Goal: Task Accomplishment & Management: Manage account settings

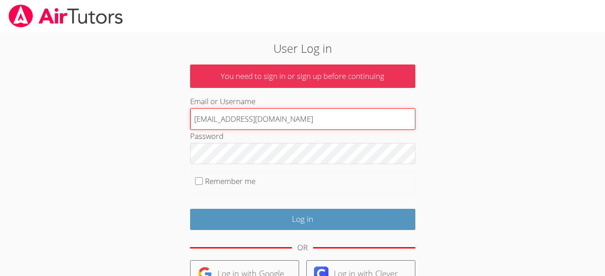
click at [238, 122] on input "terigennaro@airtutors.org" at bounding box center [302, 119] width 225 height 22
click at [275, 122] on input "terigennaroairtutors.org" at bounding box center [302, 119] width 225 height 22
type input "terigennaroairtutor@gmail.com"
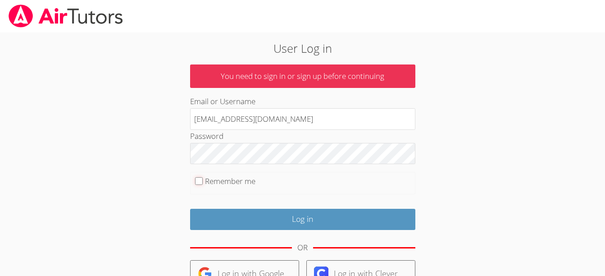
click at [200, 183] on input "Remember me" at bounding box center [199, 181] width 8 height 8
checkbox input "true"
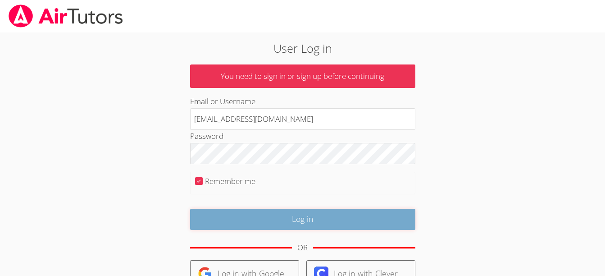
click at [269, 225] on input "Log in" at bounding box center [302, 219] width 225 height 21
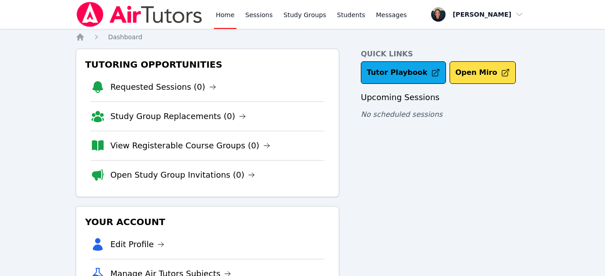
click at [222, 13] on link "Home" at bounding box center [225, 14] width 22 height 29
click at [260, 14] on link "Sessions" at bounding box center [259, 14] width 31 height 29
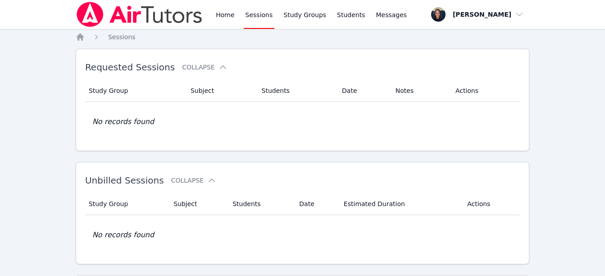
click at [196, 23] on img at bounding box center [140, 14] width 128 height 25
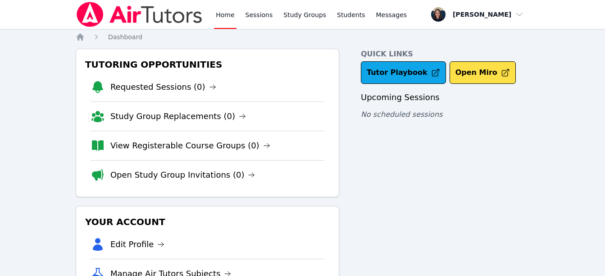
click at [211, 16] on div "Home Sessions Study Groups Students Messages" at bounding box center [242, 14] width 333 height 29
click at [264, 14] on link "Sessions" at bounding box center [259, 14] width 31 height 29
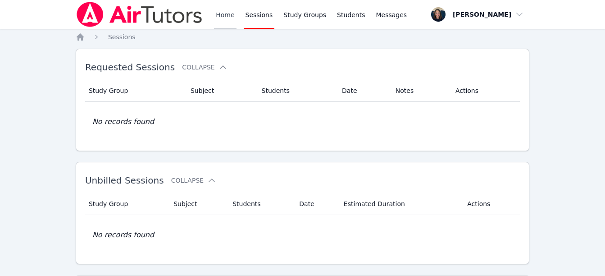
click at [226, 15] on link "Home" at bounding box center [225, 14] width 22 height 29
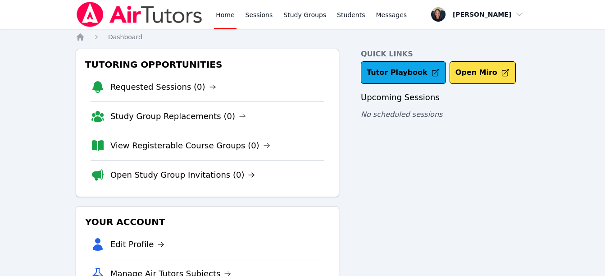
click at [226, 15] on link "Home" at bounding box center [225, 14] width 22 height 29
click at [137, 21] on img at bounding box center [140, 14] width 128 height 25
click at [291, 18] on link "Study Groups" at bounding box center [305, 14] width 46 height 29
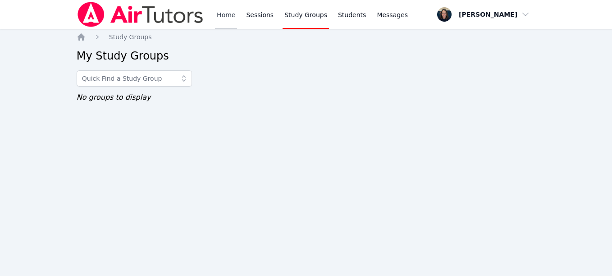
click at [219, 19] on link "Home" at bounding box center [226, 14] width 22 height 29
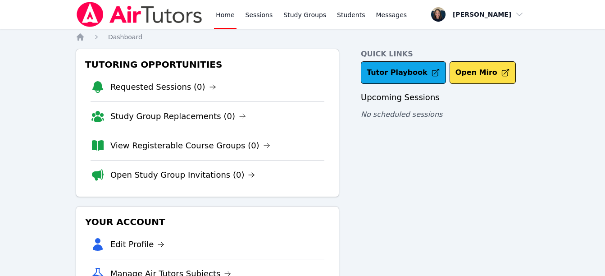
click at [219, 19] on link "Home" at bounding box center [225, 14] width 22 height 29
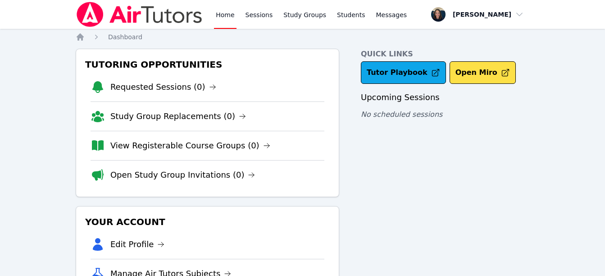
click at [219, 19] on link "Home" at bounding box center [225, 14] width 22 height 29
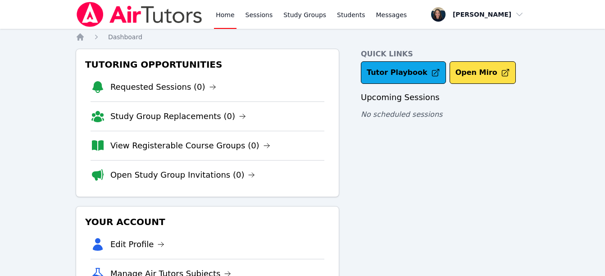
click at [219, 19] on link "Home" at bounding box center [225, 14] width 22 height 29
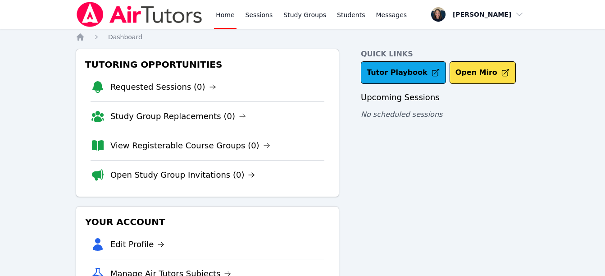
click at [219, 19] on link "Home" at bounding box center [225, 14] width 22 height 29
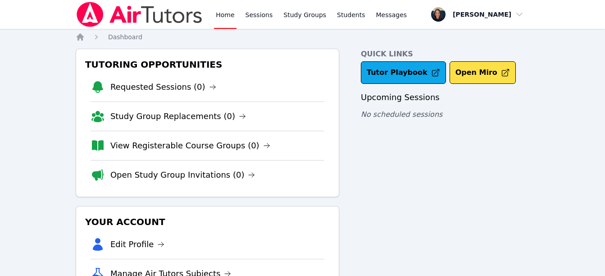
click at [219, 19] on link "Home" at bounding box center [225, 14] width 22 height 29
